Goal: Find specific page/section: Find specific page/section

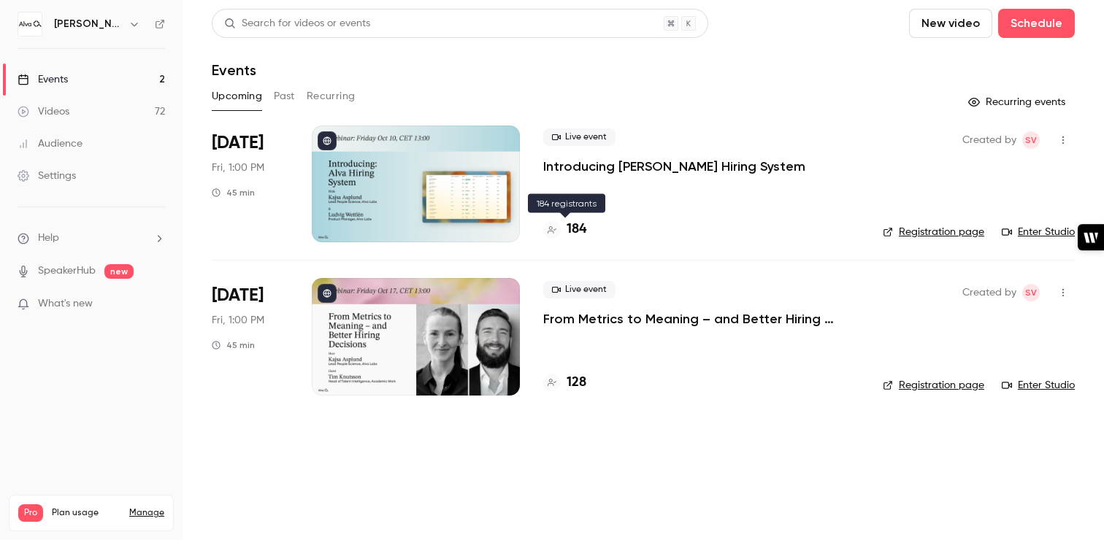
click at [570, 226] on h4 "184" at bounding box center [577, 230] width 20 height 20
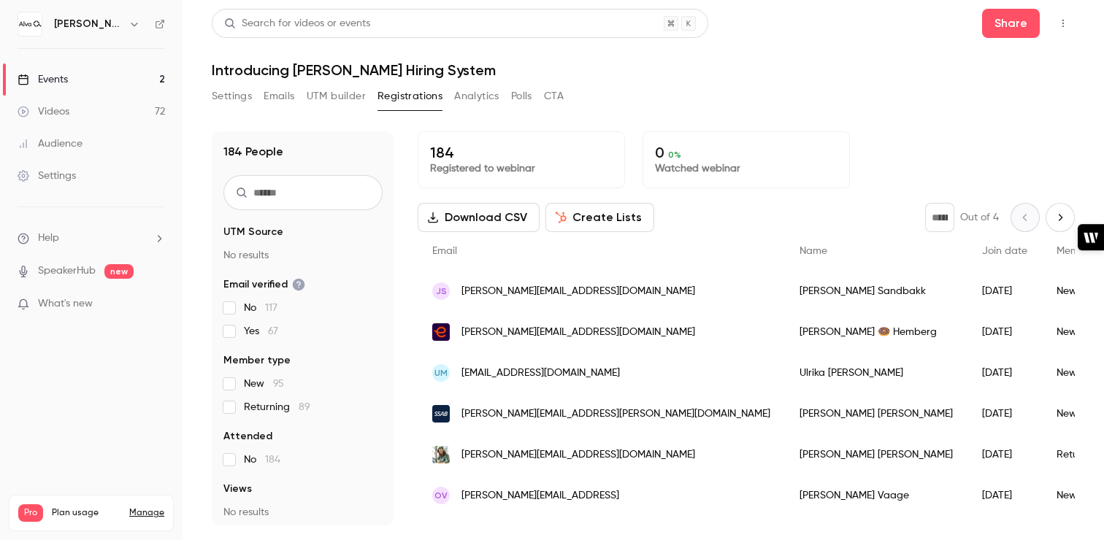
click at [1060, 217] on icon "Next page" at bounding box center [1060, 218] width 16 height 12
type input "*"
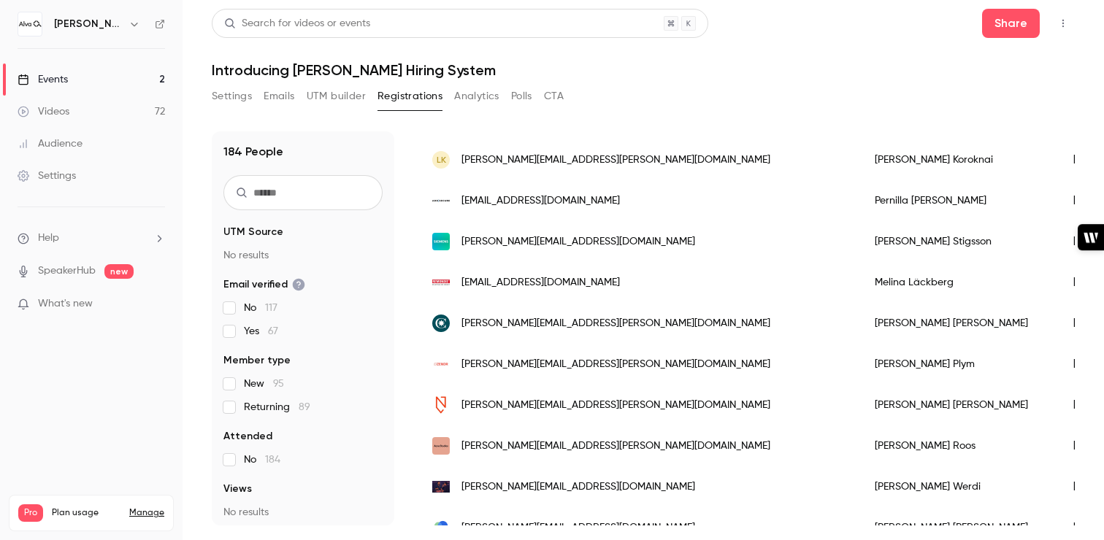
scroll to position [551, 0]
